Goal: Use online tool/utility: Utilize a website feature to perform a specific function

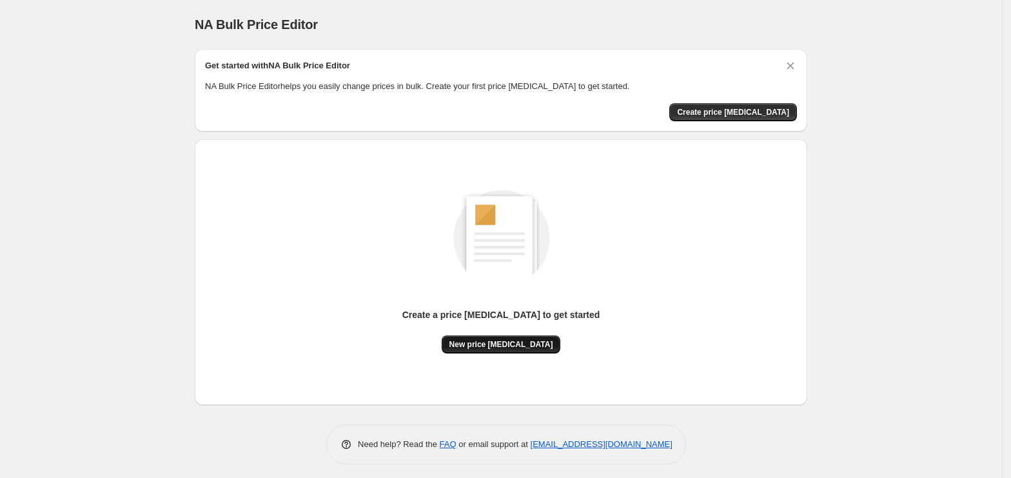
click at [521, 344] on span "New price [MEDICAL_DATA]" at bounding box center [501, 344] width 104 height 10
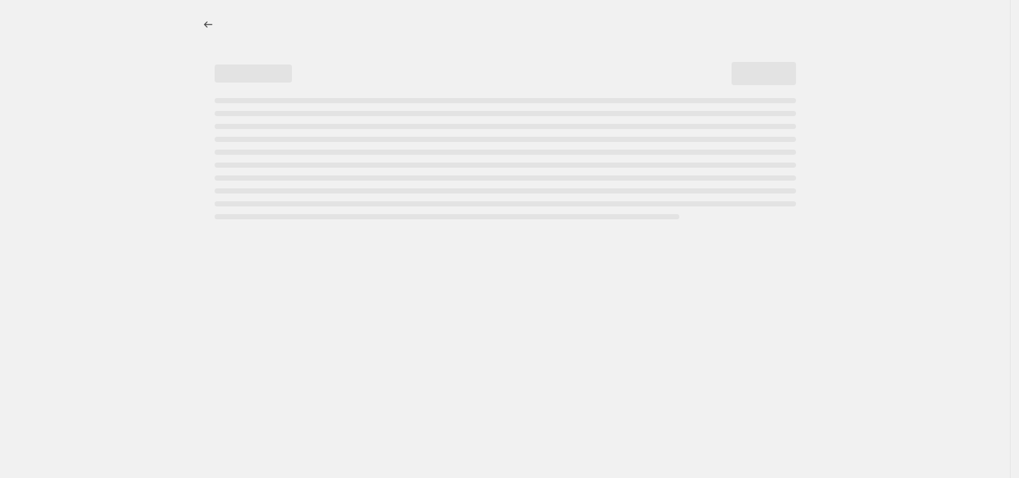
select select "percentage"
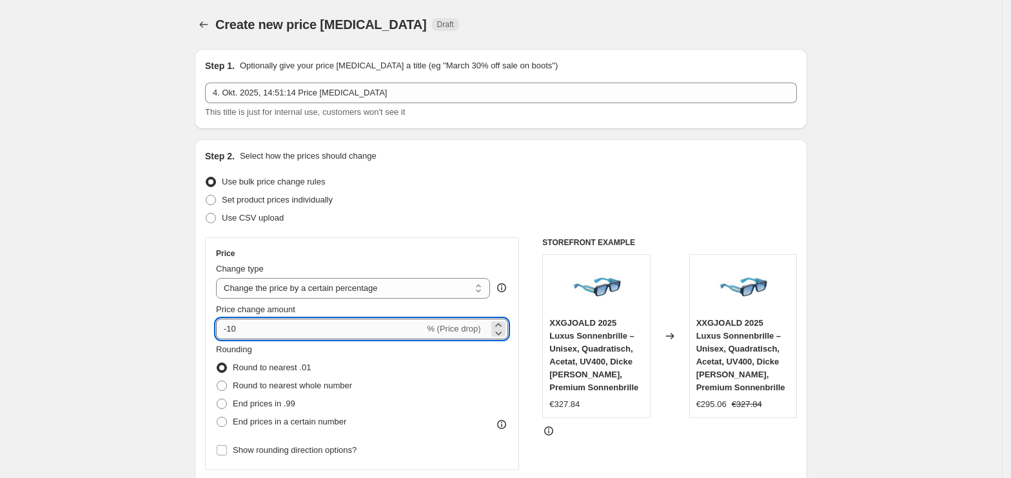
click at [331, 318] on input "-10" at bounding box center [320, 328] width 208 height 21
type input "-1"
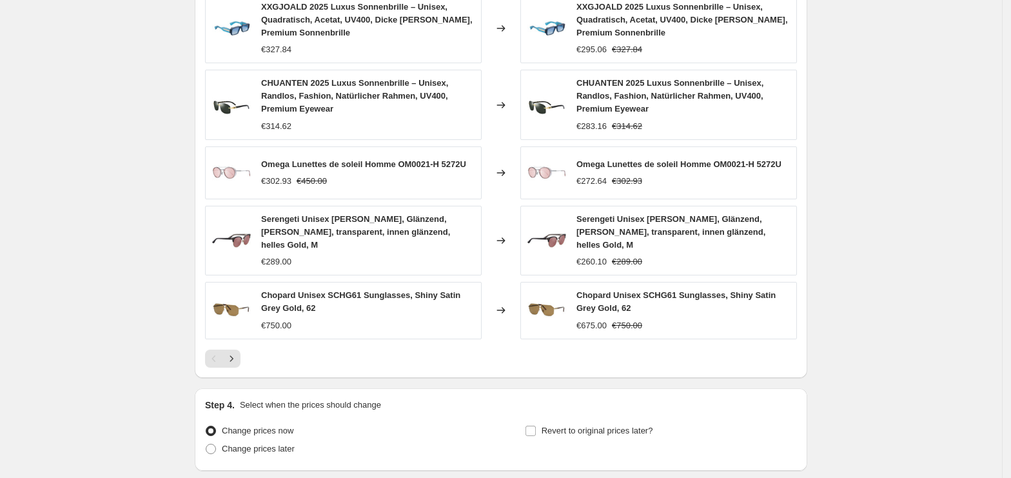
scroll to position [857, 0]
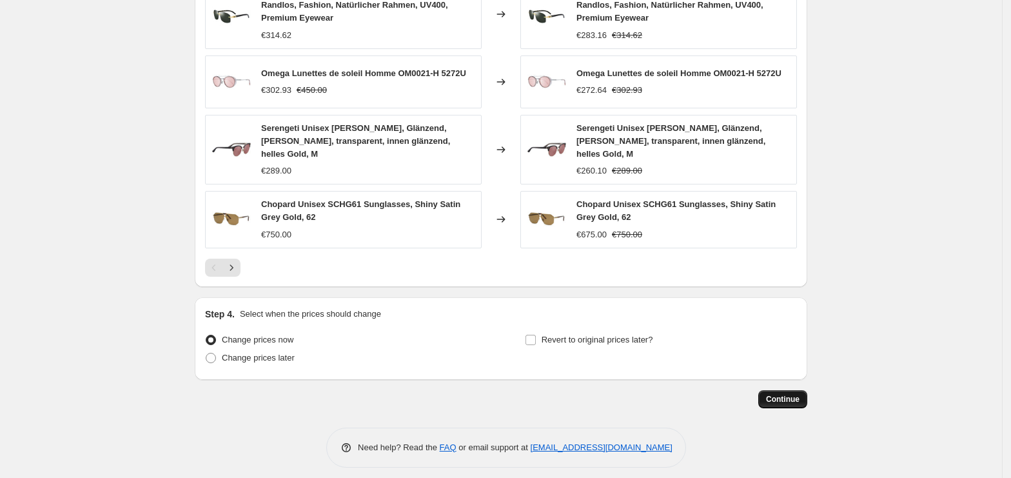
type input "-35"
click at [806, 390] on button "Continue" at bounding box center [782, 399] width 49 height 18
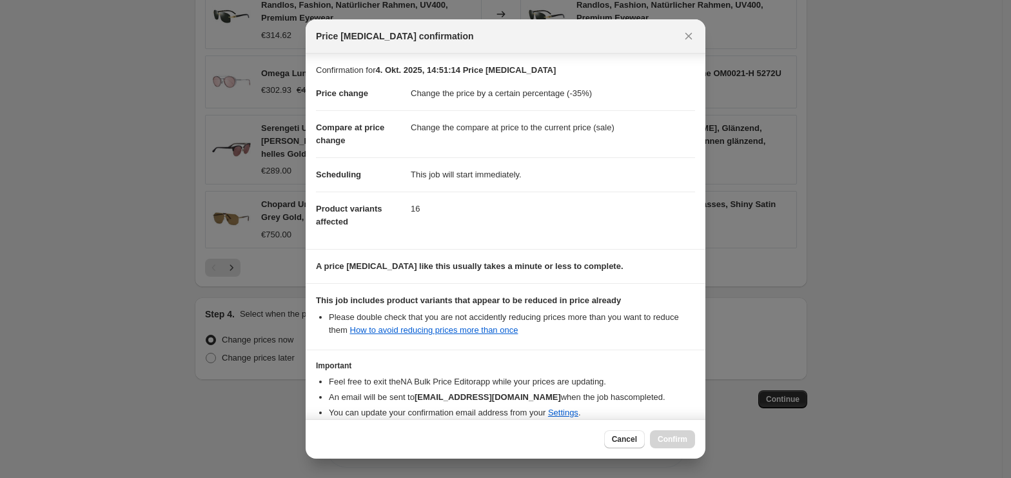
scroll to position [66, 0]
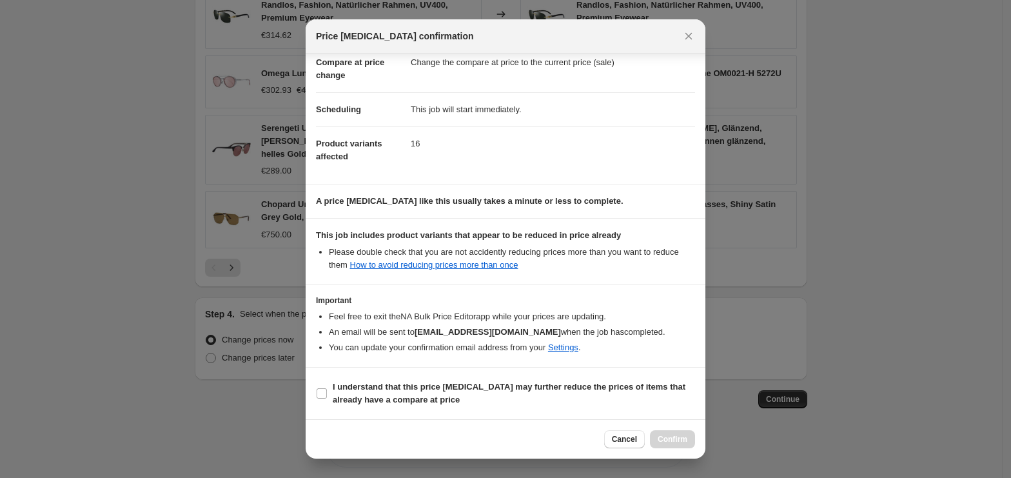
click at [391, 410] on section "I understand that this price [MEDICAL_DATA] may further reduce the prices of it…" at bounding box center [506, 393] width 400 height 52
click at [402, 395] on b "I understand that this price [MEDICAL_DATA] may further reduce the prices of it…" at bounding box center [509, 393] width 353 height 23
click at [327, 395] on input "I understand that this price [MEDICAL_DATA] may further reduce the prices of it…" at bounding box center [321, 393] width 10 height 10
checkbox input "true"
click at [654, 440] on button "Confirm" at bounding box center [672, 439] width 45 height 18
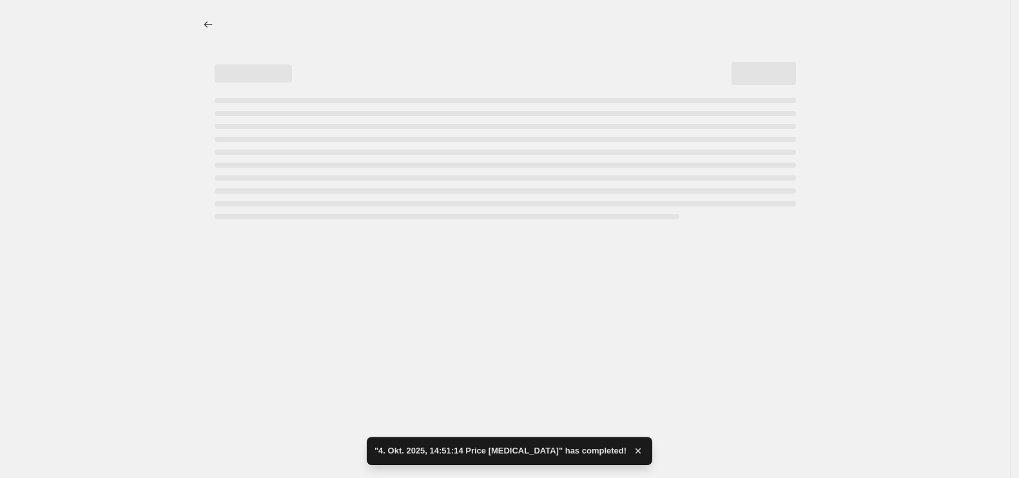
select select "percentage"
